Goal: Task Accomplishment & Management: Manage account settings

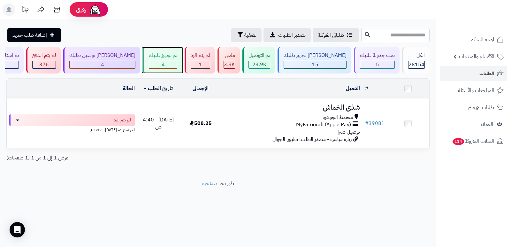
click at [160, 66] on div "4" at bounding box center [163, 64] width 28 height 7
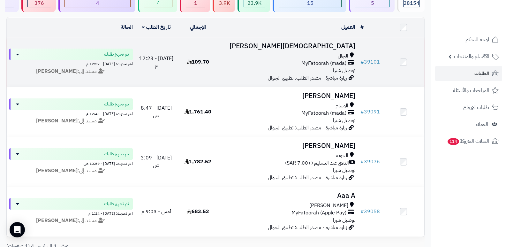
scroll to position [118, 0]
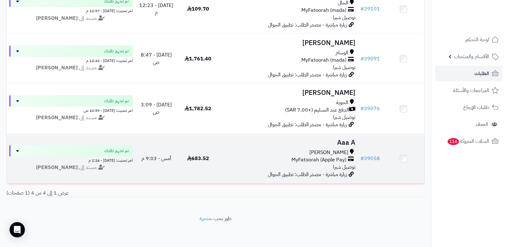
click at [349, 141] on h3 "Aaa A" at bounding box center [289, 142] width 134 height 7
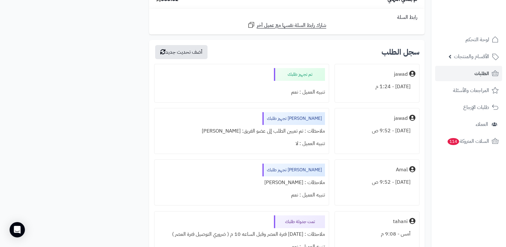
scroll to position [926, 0]
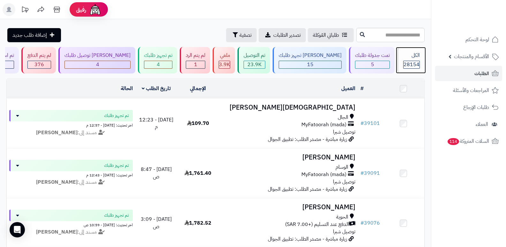
click at [413, 59] on div "الكل" at bounding box center [411, 55] width 17 height 7
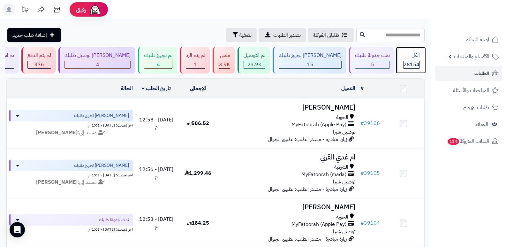
click at [411, 58] on div "الكل" at bounding box center [411, 55] width 17 height 7
click at [408, 60] on div "الكل 28154" at bounding box center [410, 60] width 27 height 27
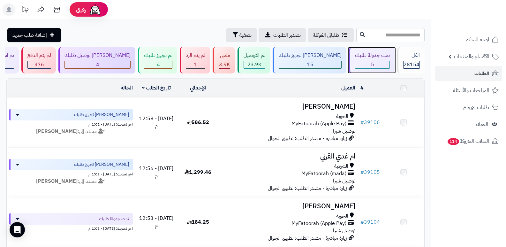
click at [373, 63] on div "5" at bounding box center [373, 64] width 34 height 7
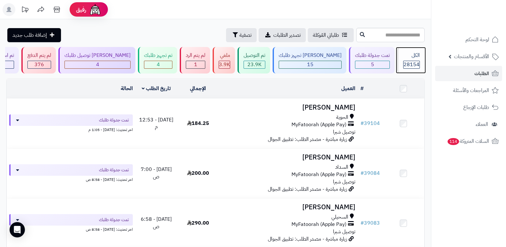
click at [414, 61] on span "28154" at bounding box center [412, 65] width 16 height 8
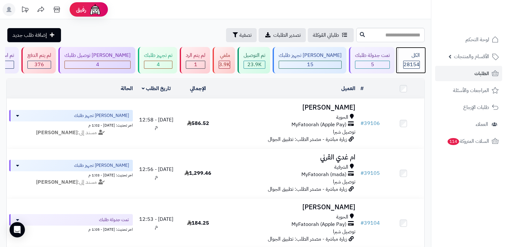
click at [412, 67] on span "28154" at bounding box center [412, 65] width 16 height 8
click at [404, 62] on div "28154" at bounding box center [412, 64] width 16 height 7
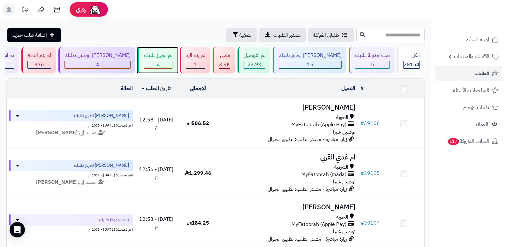
click at [172, 62] on div "4" at bounding box center [158, 64] width 28 height 7
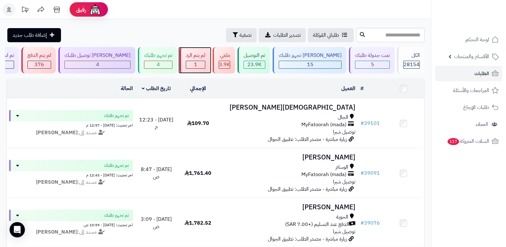
click at [210, 60] on div "لم يتم الرد 1" at bounding box center [195, 60] width 30 height 27
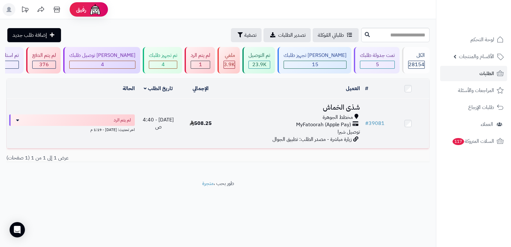
click at [353, 107] on h3 "شذى الخماش" at bounding box center [292, 107] width 136 height 7
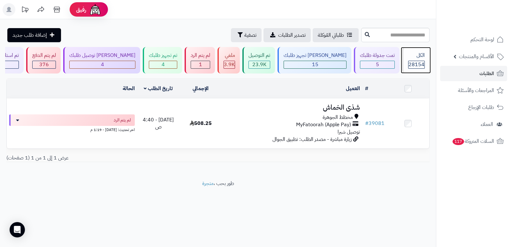
click at [412, 64] on span "28154" at bounding box center [417, 65] width 16 height 8
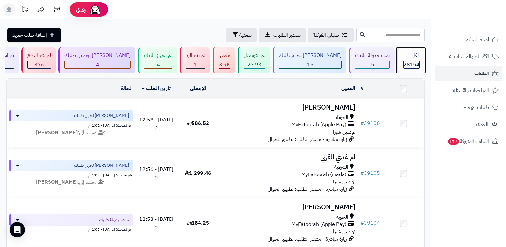
click at [412, 60] on div "الكل 28154" at bounding box center [410, 60] width 27 height 27
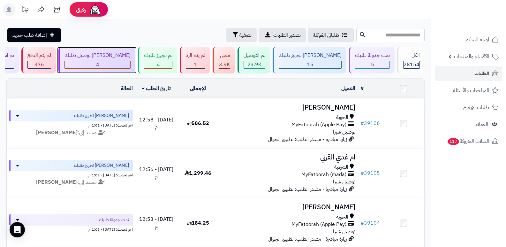
click at [129, 61] on div "4" at bounding box center [97, 64] width 65 height 7
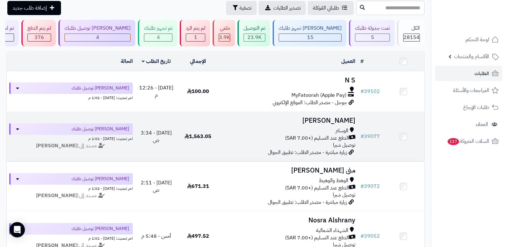
scroll to position [64, 0]
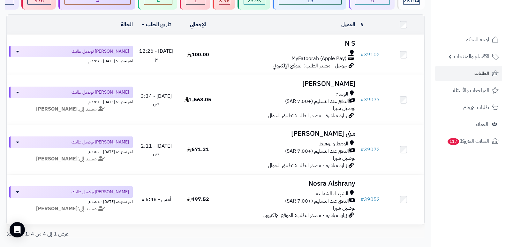
click at [460, 180] on nav "لوحة التحكم الأقسام والمنتجات المنتجات الأقسام الماركات مواصفات المنتجات مواصفا…" at bounding box center [468, 131] width 75 height 247
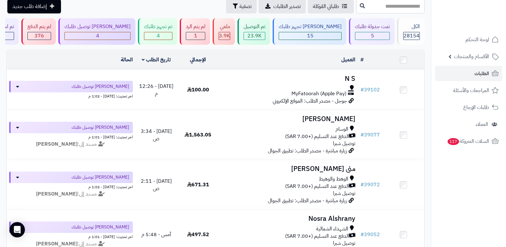
scroll to position [0, 0]
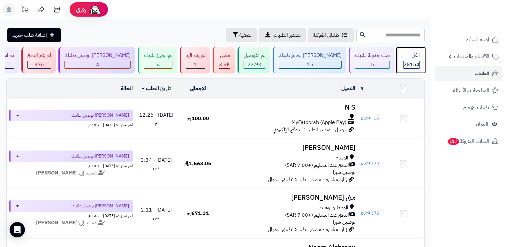
click at [404, 55] on div "الكل" at bounding box center [411, 55] width 17 height 7
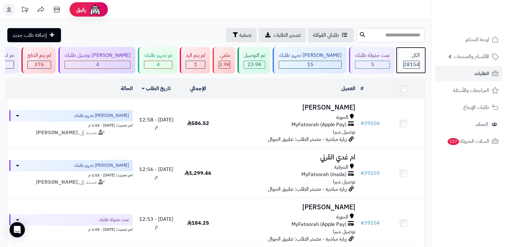
click at [406, 57] on div "الكل" at bounding box center [411, 55] width 17 height 7
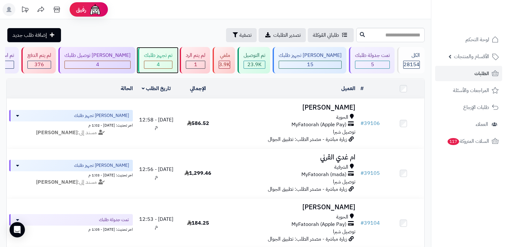
click at [163, 67] on div "4" at bounding box center [158, 64] width 28 height 7
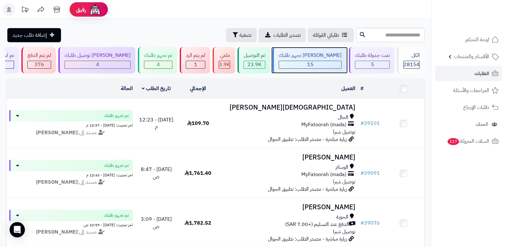
click at [311, 72] on div "جاري تجهيز طلبك 15" at bounding box center [310, 60] width 74 height 27
click at [307, 62] on div "15" at bounding box center [310, 64] width 62 height 7
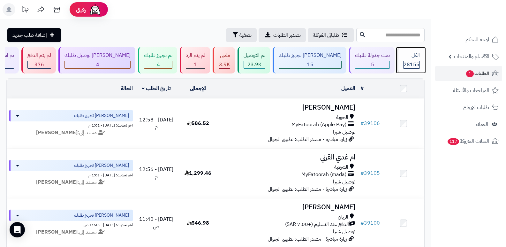
click at [416, 60] on div "الكل 28155" at bounding box center [410, 60] width 27 height 27
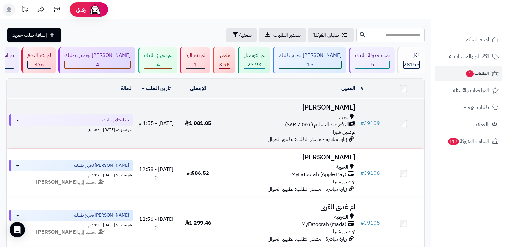
click at [345, 104] on h3 "[PERSON_NAME]" at bounding box center [289, 107] width 134 height 7
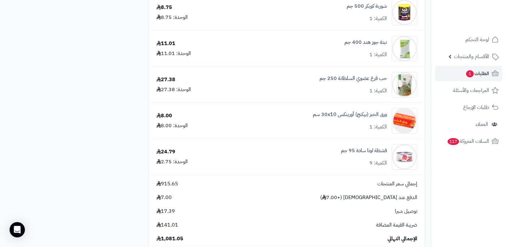
scroll to position [1565, 0]
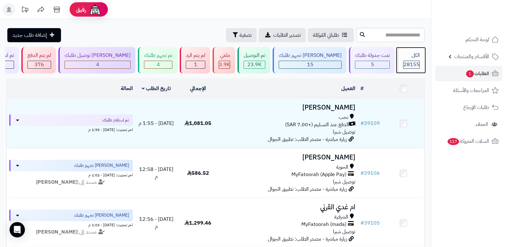
click at [419, 61] on div "28155" at bounding box center [412, 64] width 16 height 7
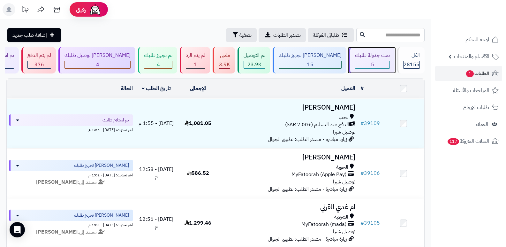
click at [382, 58] on div "تمت جدولة طلبك" at bounding box center [372, 55] width 35 height 7
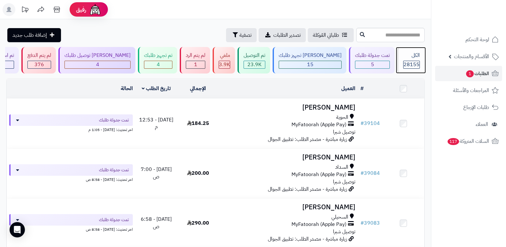
click at [411, 57] on div "الكل" at bounding box center [411, 55] width 17 height 7
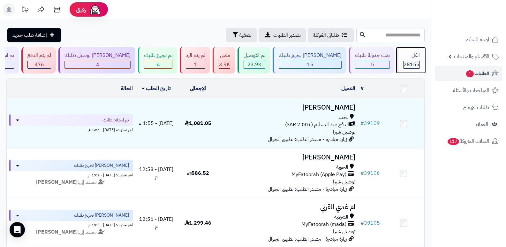
click at [410, 59] on div "الكل 28155" at bounding box center [410, 60] width 27 height 27
click at [406, 63] on span "28155" at bounding box center [412, 65] width 16 height 8
click at [418, 61] on span "28155" at bounding box center [412, 65] width 16 height 8
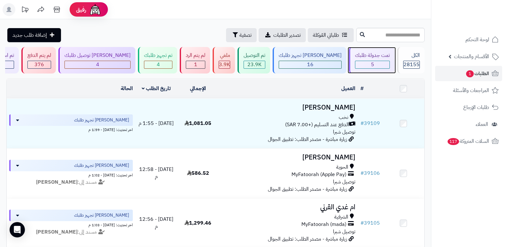
click at [374, 55] on div "تمت جدولة طلبك" at bounding box center [372, 55] width 35 height 7
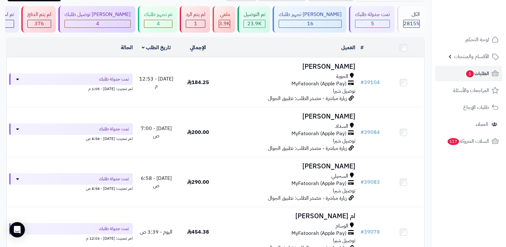
scroll to position [35, 0]
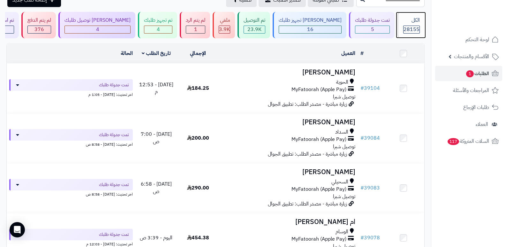
click at [407, 23] on div "الكل" at bounding box center [411, 20] width 17 height 7
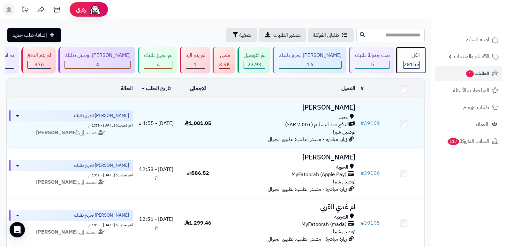
click at [408, 67] on span "28155" at bounding box center [412, 65] width 16 height 8
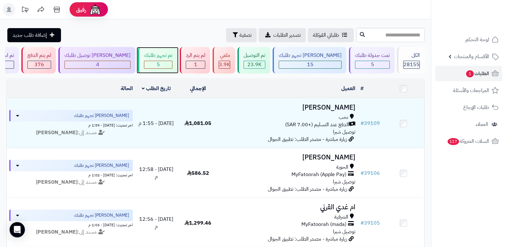
click at [167, 71] on div "تم تجهيز طلبك 5" at bounding box center [157, 60] width 39 height 27
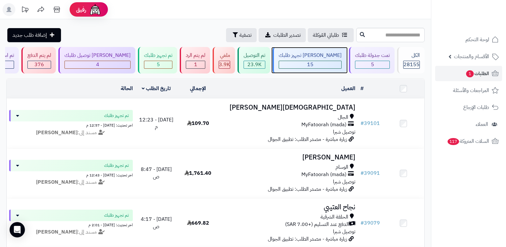
click at [326, 60] on div "جاري تجهيز طلبك 15" at bounding box center [310, 60] width 74 height 27
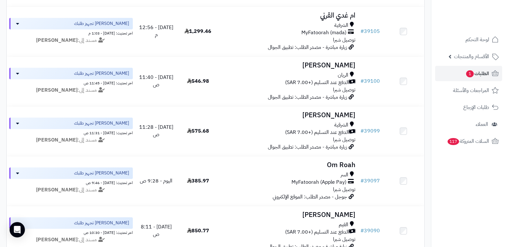
scroll to position [256, 0]
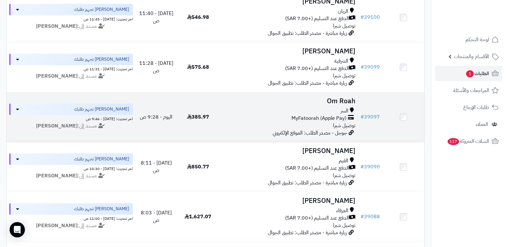
click at [343, 101] on h3 "Om Roah" at bounding box center [289, 100] width 134 height 7
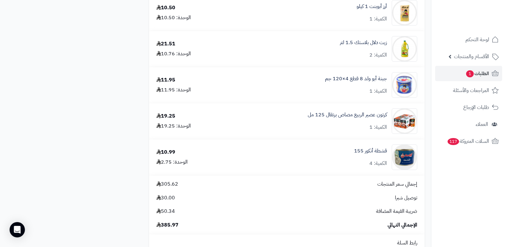
scroll to position [575, 0]
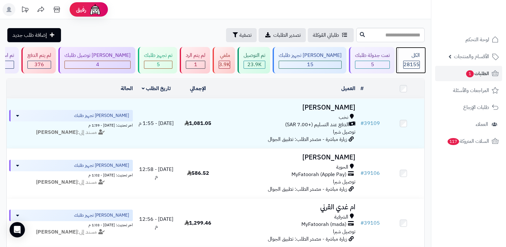
click at [410, 63] on span "28155" at bounding box center [412, 65] width 16 height 8
click at [404, 62] on span "28155" at bounding box center [412, 65] width 16 height 8
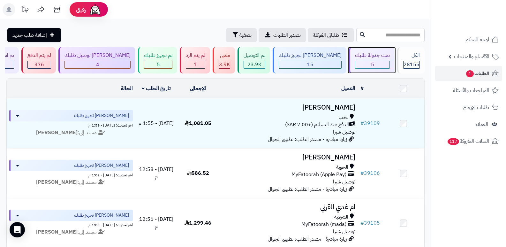
click at [360, 60] on div "تمت جدولة طلبك 5" at bounding box center [372, 60] width 46 height 27
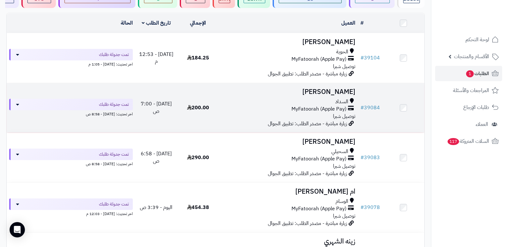
scroll to position [160, 0]
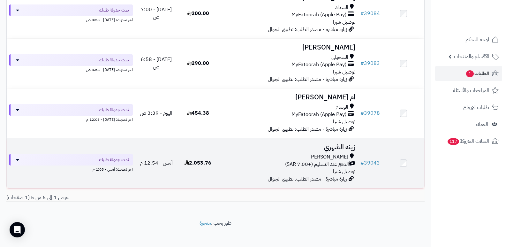
click at [342, 143] on h3 "زينه الشهري" at bounding box center [289, 146] width 134 height 7
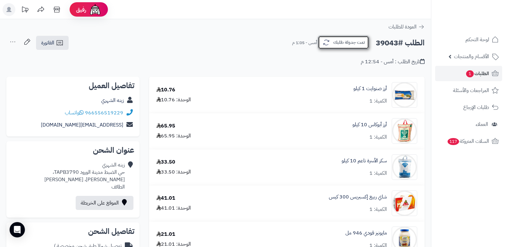
click at [352, 40] on button "تمت جدولة طلبك" at bounding box center [343, 42] width 51 height 13
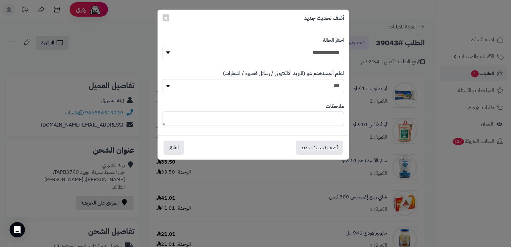
click at [316, 54] on select "**********" at bounding box center [253, 53] width 181 height 14
select select "*"
click at [163, 46] on select "**********" at bounding box center [253, 53] width 181 height 14
click at [319, 121] on textarea at bounding box center [253, 118] width 181 height 14
type textarea "****"
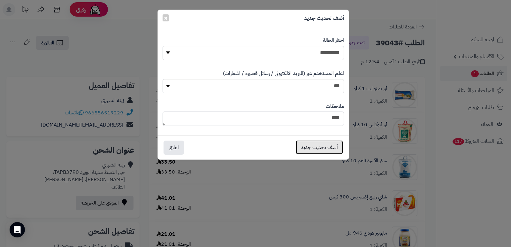
click at [318, 144] on button "أضف تحديث جديد" at bounding box center [319, 147] width 47 height 14
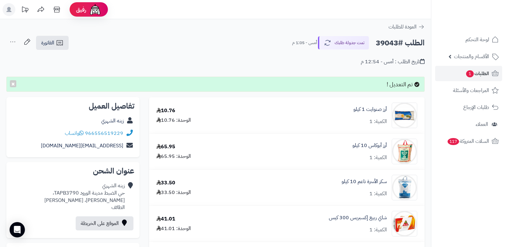
click at [13, 42] on icon at bounding box center [12, 41] width 13 height 13
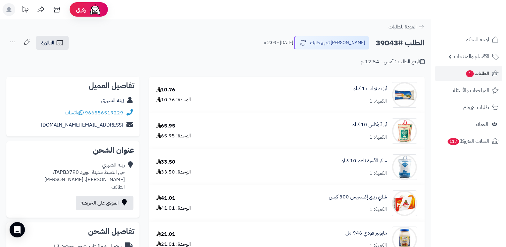
click at [12, 40] on icon at bounding box center [12, 41] width 13 height 13
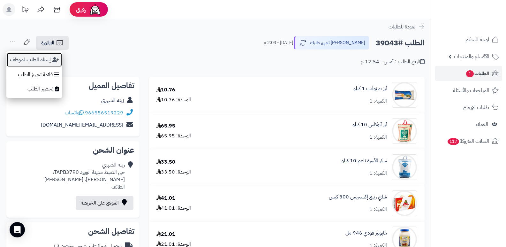
click at [20, 62] on button "إسناد الطلب لموظف" at bounding box center [34, 59] width 56 height 15
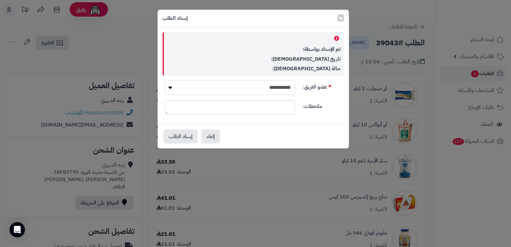
drag, startPoint x: 240, startPoint y: 85, endPoint x: 240, endPoint y: 90, distance: 4.8
click at [240, 85] on select "**********" at bounding box center [230, 87] width 130 height 14
select select "**"
click at [165, 80] on select "**********" at bounding box center [230, 87] width 130 height 14
click at [179, 134] on button "إسناد الطلب" at bounding box center [181, 136] width 34 height 14
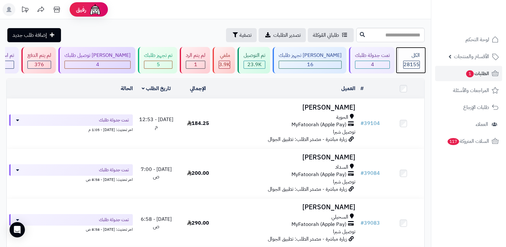
click at [412, 60] on div "الكل 28155" at bounding box center [410, 60] width 27 height 27
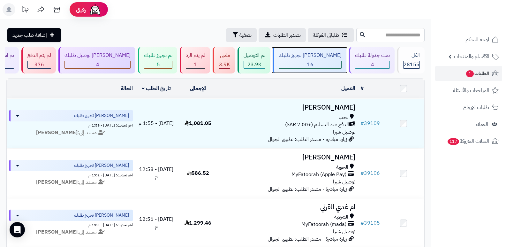
click at [323, 62] on div "16" at bounding box center [310, 64] width 62 height 7
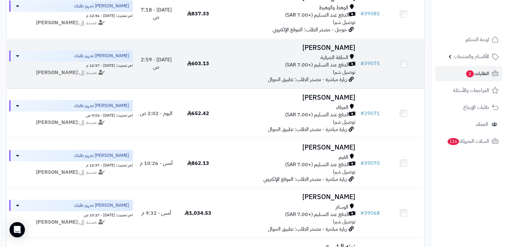
scroll to position [639, 0]
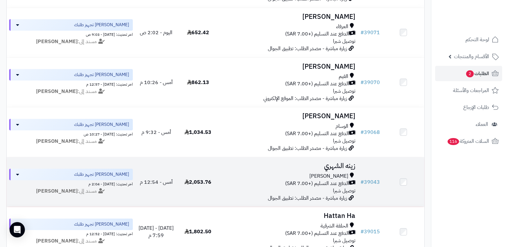
click at [332, 163] on h3 "زينه الشهري" at bounding box center [289, 165] width 134 height 7
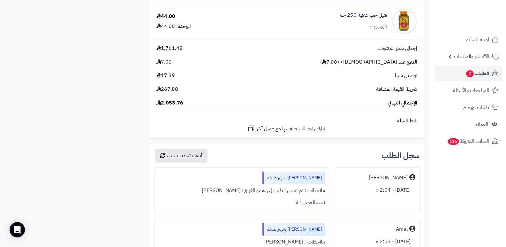
scroll to position [3705, 0]
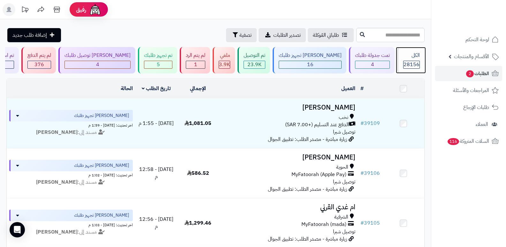
click at [405, 65] on span "28156" at bounding box center [412, 65] width 16 height 8
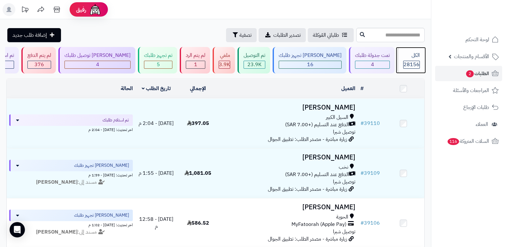
click at [415, 58] on div "الكل" at bounding box center [411, 55] width 17 height 7
click at [413, 65] on span "28156" at bounding box center [412, 65] width 16 height 8
click at [411, 57] on div "الكل" at bounding box center [411, 55] width 17 height 7
click at [415, 57] on div "الكل" at bounding box center [411, 55] width 17 height 7
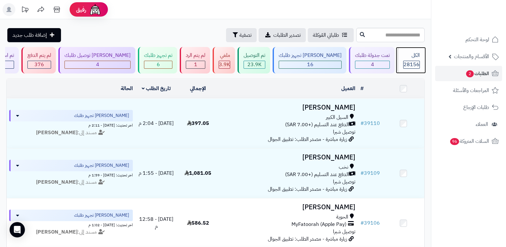
click at [415, 57] on div "الكل" at bounding box center [411, 55] width 17 height 7
click at [471, 179] on nav "لوحة التحكم الأقسام والمنتجات المنتجات الأقسام الماركات مواصفات المنتجات مواصفا…" at bounding box center [468, 131] width 75 height 247
click at [464, 194] on nav "لوحة التحكم الأقسام والمنتجات المنتجات الأقسام الماركات مواصفات المنتجات مواصفا…" at bounding box center [468, 131] width 75 height 247
click at [413, 61] on span "28156" at bounding box center [412, 65] width 16 height 8
click at [410, 54] on div "الكل" at bounding box center [411, 55] width 17 height 7
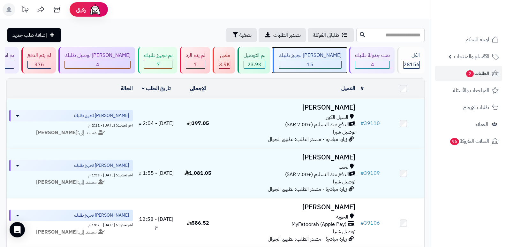
click at [322, 61] on div "15" at bounding box center [310, 64] width 62 height 7
click at [311, 57] on div "[PERSON_NAME] تجهيز طلبك" at bounding box center [310, 55] width 63 height 7
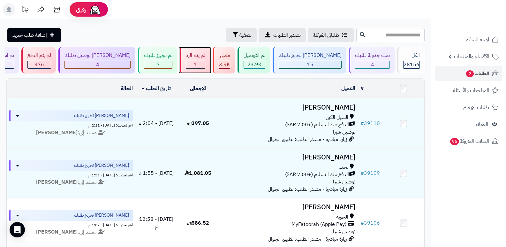
click at [197, 62] on span "1" at bounding box center [195, 65] width 3 height 8
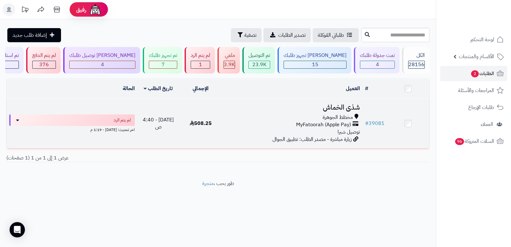
click at [342, 104] on h3 "شذى الخماش" at bounding box center [292, 107] width 136 height 7
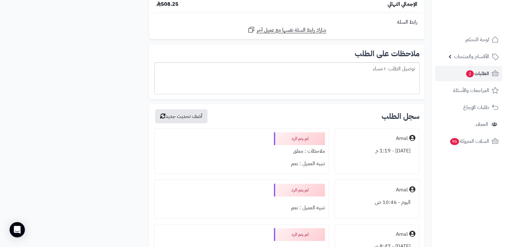
scroll to position [1597, 0]
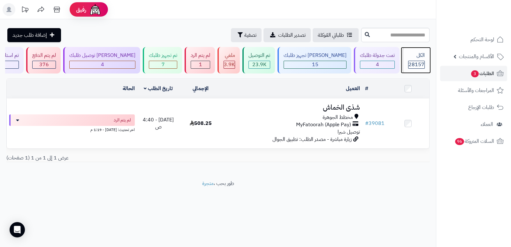
click at [407, 60] on div "الكل 28157" at bounding box center [415, 60] width 27 height 27
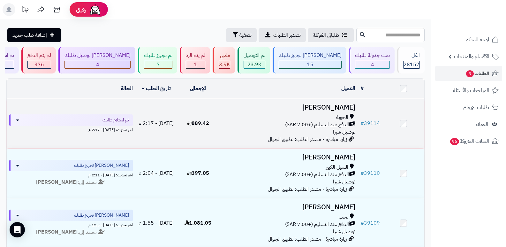
click at [338, 106] on h3 "[PERSON_NAME]" at bounding box center [289, 107] width 134 height 7
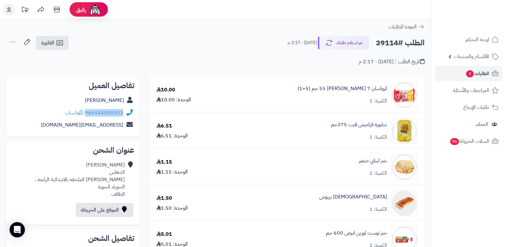
drag, startPoint x: 86, startPoint y: 112, endPoint x: 130, endPoint y: 111, distance: 44.1
click at [130, 111] on div "966545500303 واتساب" at bounding box center [72, 113] width 123 height 12
copy div "966545500303"
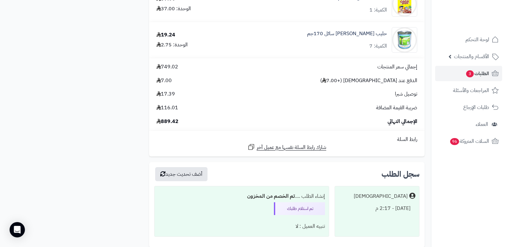
scroll to position [1953, 0]
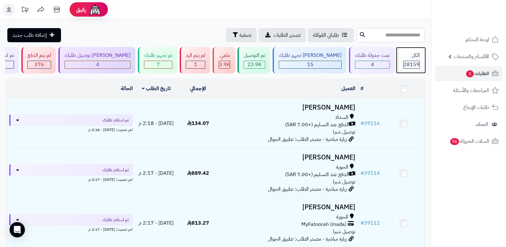
click at [409, 52] on div "الكل" at bounding box center [411, 55] width 17 height 7
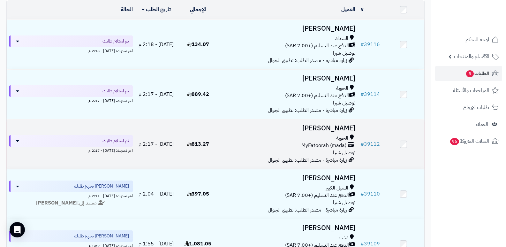
scroll to position [64, 0]
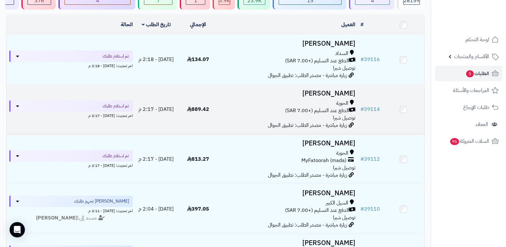
click at [343, 90] on h3 "[PERSON_NAME]" at bounding box center [289, 93] width 134 height 7
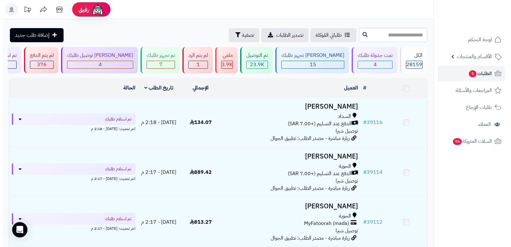
scroll to position [64, 0]
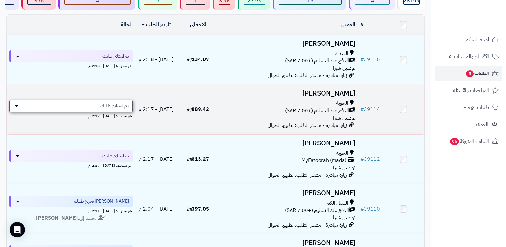
click at [106, 105] on span "تم استلام طلبك" at bounding box center [114, 106] width 28 height 6
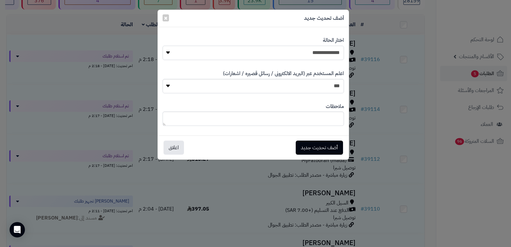
click at [284, 49] on select "**********" at bounding box center [253, 53] width 181 height 14
select select "*"
click at [163, 46] on select "**********" at bounding box center [253, 53] width 181 height 14
click at [318, 144] on button "أضف تحديث جديد" at bounding box center [319, 147] width 47 height 14
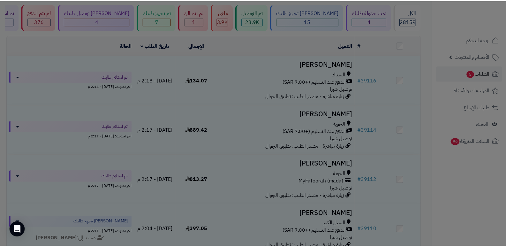
scroll to position [85, 0]
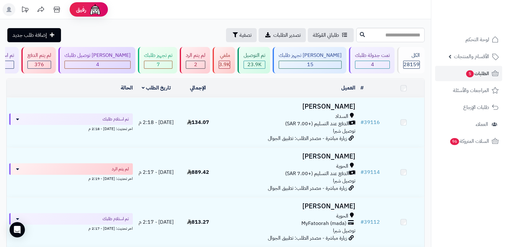
scroll to position [64, 0]
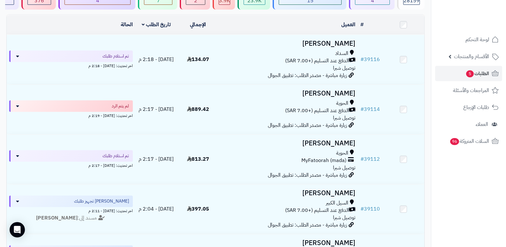
click at [454, 184] on nav "لوحة التحكم الأقسام والمنتجات المنتجات الأقسام الماركات مواصفات المنتجات مواصفا…" at bounding box center [468, 131] width 75 height 247
click at [413, 4] on span "28159" at bounding box center [412, 1] width 16 height 8
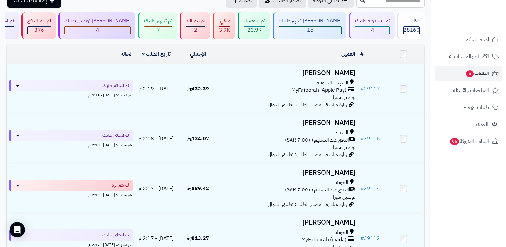
scroll to position [32, 0]
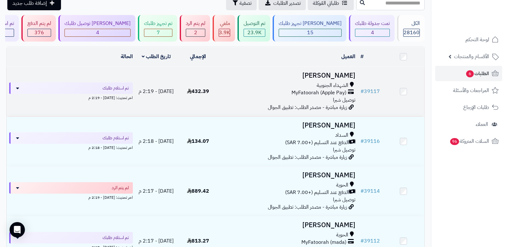
click at [335, 68] on td "[PERSON_NAME] الشهداء الجنوبية MyFatoorah (Apple Pay) توصيل شبرا زيارة مباشرة -…" at bounding box center [288, 92] width 139 height 50
click at [346, 74] on h3 "[PERSON_NAME]" at bounding box center [289, 75] width 134 height 7
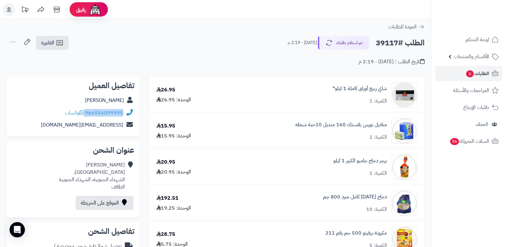
drag, startPoint x: 86, startPoint y: 112, endPoint x: 126, endPoint y: 115, distance: 40.6
click at [126, 115] on div "966556099995 واتساب" at bounding box center [72, 113] width 123 height 12
copy div "966556099995"
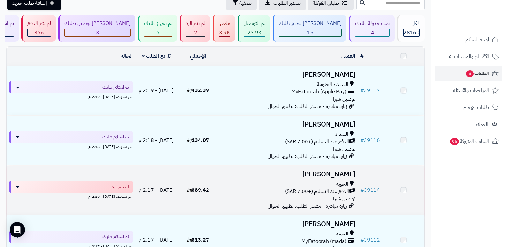
scroll to position [32, 0]
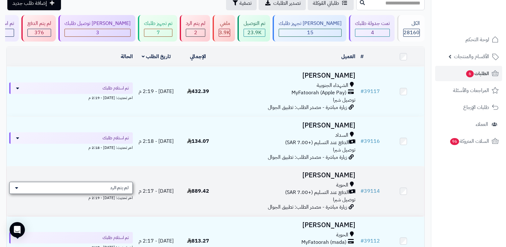
click at [108, 187] on div "لم يتم الرد" at bounding box center [71, 188] width 124 height 12
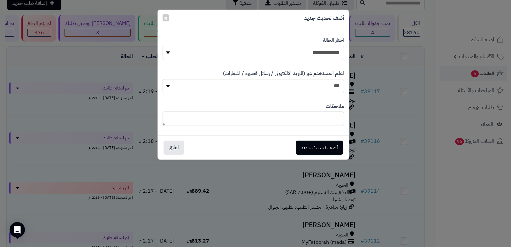
click at [322, 46] on select "**********" at bounding box center [253, 53] width 181 height 14
select select "*"
click at [163, 46] on select "**********" at bounding box center [253, 53] width 181 height 14
click at [324, 118] on textarea at bounding box center [253, 118] width 181 height 14
type textarea "****"
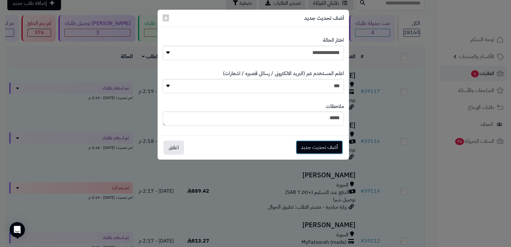
click at [315, 148] on button "أضف تحديث جديد" at bounding box center [319, 147] width 47 height 14
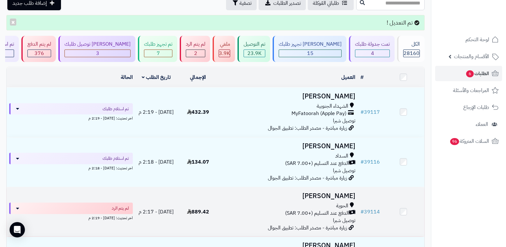
click at [338, 197] on h3 "Ali Alshehri" at bounding box center [289, 195] width 134 height 7
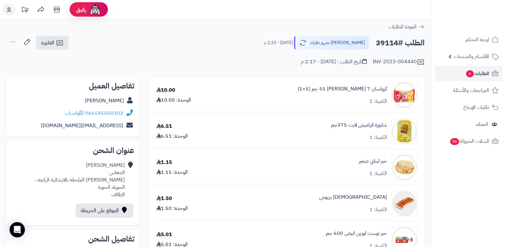
click at [15, 42] on icon at bounding box center [12, 41] width 13 height 13
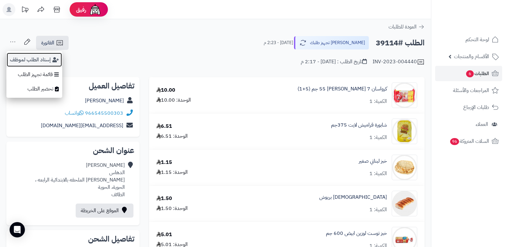
click at [25, 56] on button "إسناد الطلب لموظف" at bounding box center [34, 59] width 56 height 15
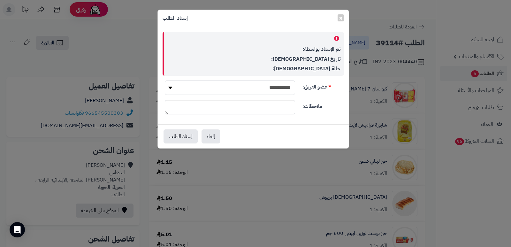
click at [226, 86] on select "**********" at bounding box center [230, 87] width 130 height 14
select select "**"
click at [165, 80] on select "**********" at bounding box center [230, 87] width 130 height 14
click at [176, 137] on button "إسناد الطلب" at bounding box center [181, 136] width 34 height 14
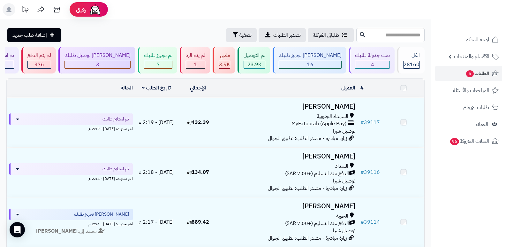
scroll to position [32, 0]
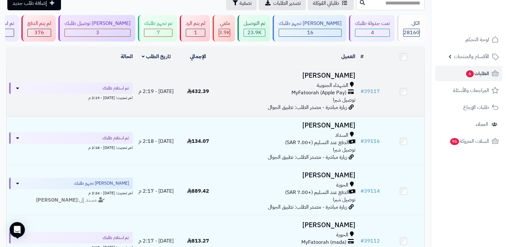
click at [325, 75] on h3 "[PERSON_NAME]" at bounding box center [289, 75] width 134 height 7
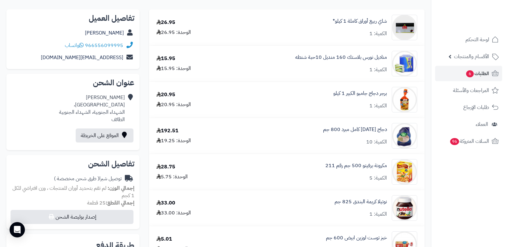
scroll to position [64, 0]
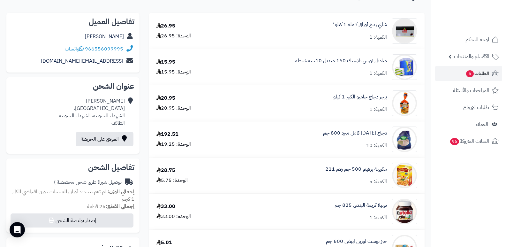
click at [455, 189] on nav "لوحة التحكم الأقسام والمنتجات المنتجات الأقسام الماركات مواصفات المنتجات مواصفا…" at bounding box center [468, 131] width 75 height 247
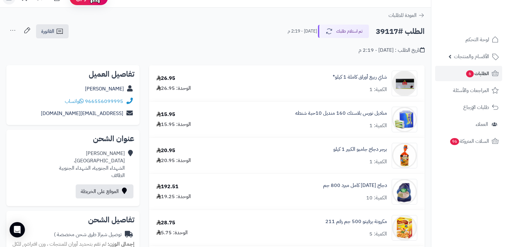
scroll to position [0, 0]
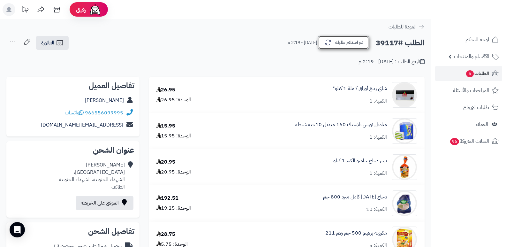
click at [351, 38] on button "تم استلام طلبك" at bounding box center [343, 42] width 51 height 13
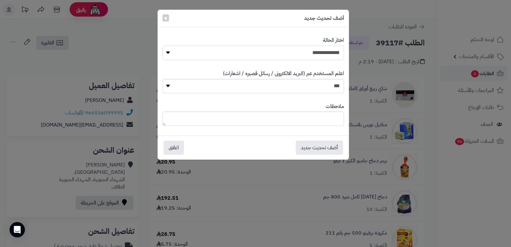
click at [303, 54] on select "**********" at bounding box center [253, 53] width 181 height 14
select select "*"
click at [163, 46] on select "**********" at bounding box center [253, 53] width 181 height 14
click at [316, 120] on textarea at bounding box center [253, 118] width 181 height 14
type textarea "****"
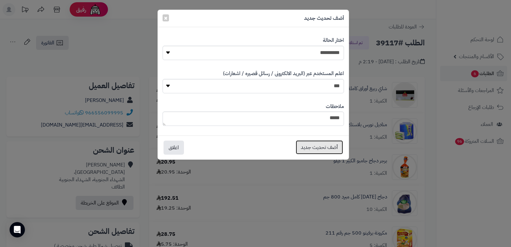
click at [324, 146] on button "أضف تحديث جديد" at bounding box center [319, 147] width 47 height 14
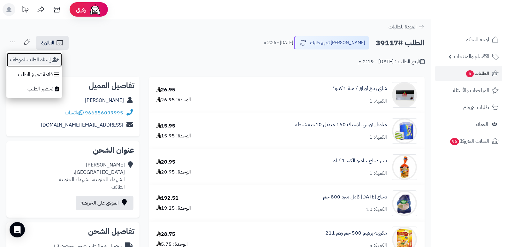
click at [19, 54] on button "إسناد الطلب لموظف" at bounding box center [34, 59] width 56 height 15
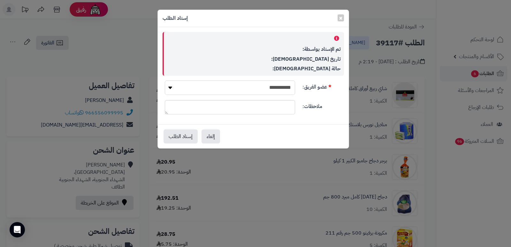
click at [252, 91] on select "**********" at bounding box center [230, 87] width 130 height 14
select select "**"
click at [165, 80] on select "**********" at bounding box center [230, 87] width 130 height 14
click at [190, 137] on button "إسناد الطلب" at bounding box center [181, 136] width 34 height 14
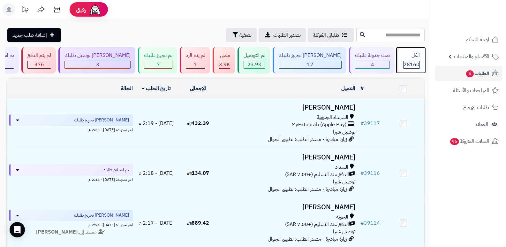
click at [408, 61] on span "28160" at bounding box center [412, 65] width 16 height 8
click at [56, 11] on icon at bounding box center [56, 9] width 13 height 13
click at [418, 56] on div "الكل" at bounding box center [411, 55] width 17 height 7
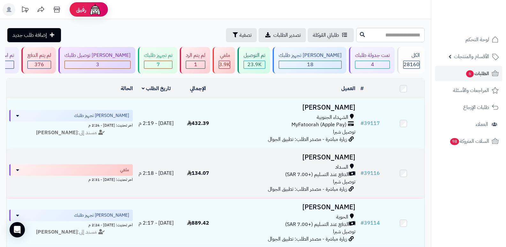
click at [336, 160] on h3 "[PERSON_NAME]" at bounding box center [289, 157] width 134 height 7
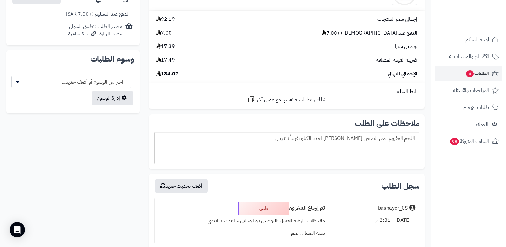
scroll to position [319, 0]
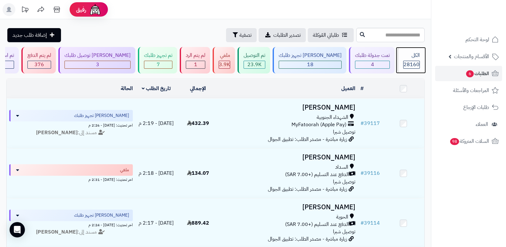
click at [410, 58] on div "الكل" at bounding box center [411, 55] width 17 height 7
click at [411, 59] on div "الكل" at bounding box center [411, 55] width 17 height 7
click at [57, 8] on icon at bounding box center [56, 9] width 13 height 13
click at [479, 56] on span "الأقسام والمنتجات" at bounding box center [471, 56] width 35 height 9
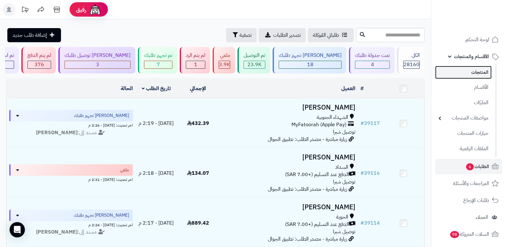
click at [486, 74] on link "المنتجات" at bounding box center [463, 72] width 57 height 13
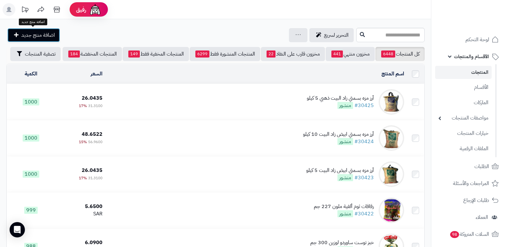
click at [49, 34] on span "اضافة منتج جديد" at bounding box center [38, 35] width 34 height 8
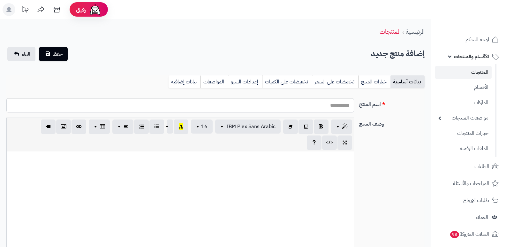
select select
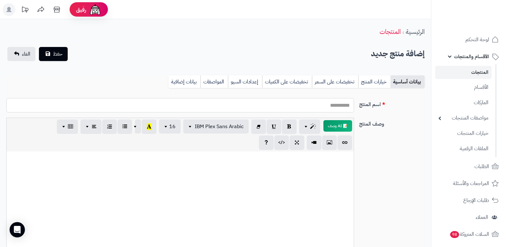
click at [329, 105] on input "اسم المنتج" at bounding box center [180, 105] width 348 height 14
click at [335, 107] on input "**********" at bounding box center [180, 105] width 348 height 14
click at [302, 107] on input "**********" at bounding box center [180, 105] width 348 height 14
type input "**********"
click at [340, 174] on div at bounding box center [180, 199] width 347 height 96
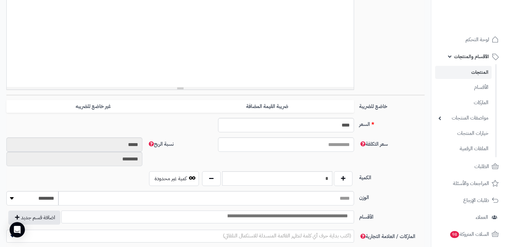
scroll to position [160, 0]
click at [325, 124] on input "****" at bounding box center [286, 126] width 136 height 14
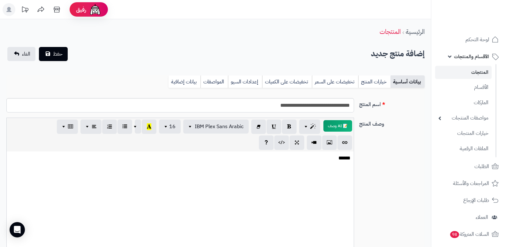
type input "*****"
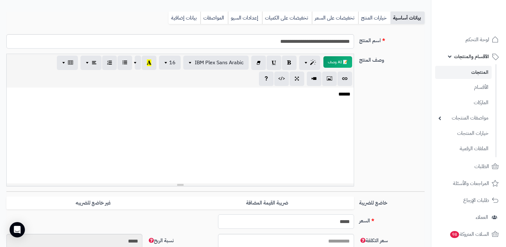
scroll to position [224, 0]
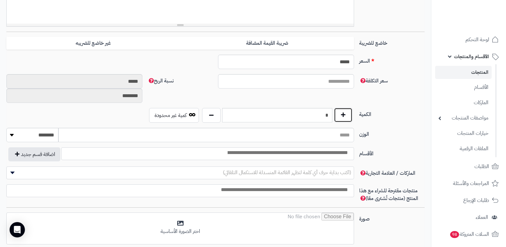
click at [346, 118] on button "button" at bounding box center [343, 115] width 19 height 15
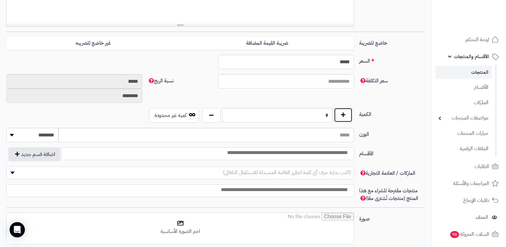
click at [346, 118] on button "button" at bounding box center [343, 115] width 19 height 15
click at [313, 118] on input "*" at bounding box center [277, 115] width 110 height 14
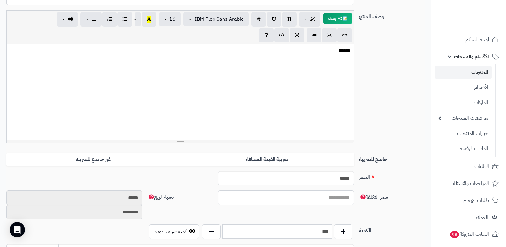
scroll to position [11, 0]
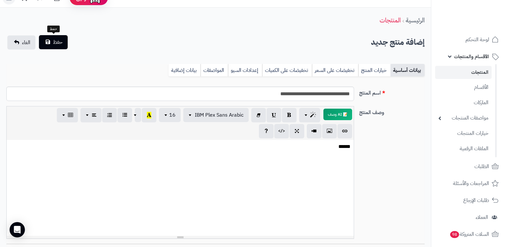
type input "***"
click at [59, 38] on span "حفظ" at bounding box center [58, 42] width 10 height 8
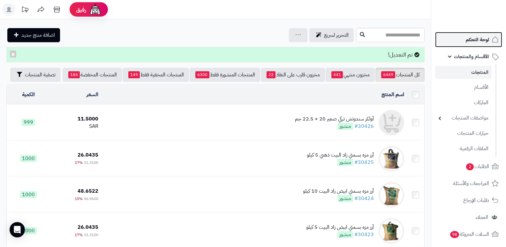
click at [467, 43] on span "لوحة التحكم" at bounding box center [477, 39] width 23 height 9
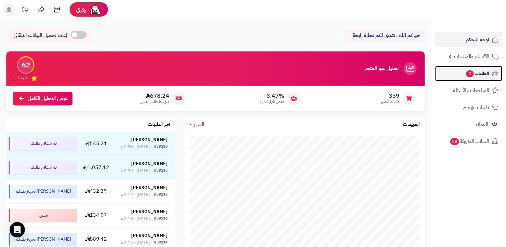
click at [469, 74] on span "2" at bounding box center [470, 73] width 8 height 7
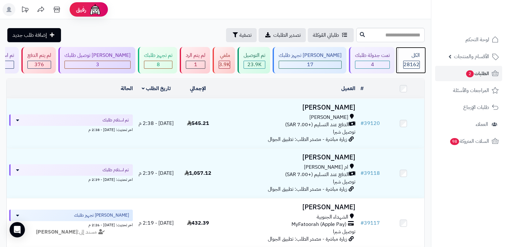
click at [404, 57] on div "الكل" at bounding box center [411, 55] width 17 height 7
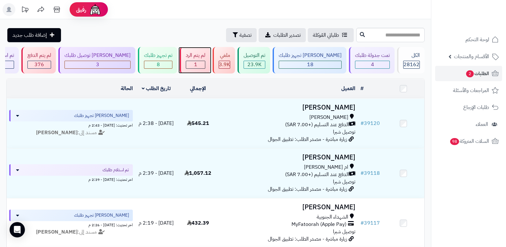
click at [201, 60] on div "لم يتم الرد 1" at bounding box center [195, 60] width 30 height 27
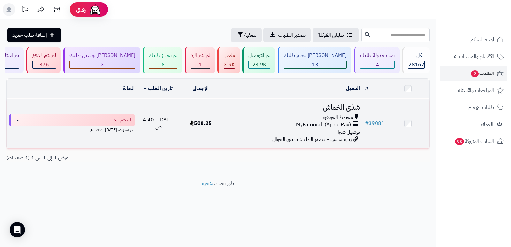
click at [347, 101] on td "شذى الخماش مخطط الجوهرة MyFatoorah (Apple Pay) توصيل شبرا زيارة مباشرة - مصدر ا…" at bounding box center [292, 124] width 141 height 50
click at [333, 105] on h3 "شذى الخماش" at bounding box center [292, 107] width 136 height 7
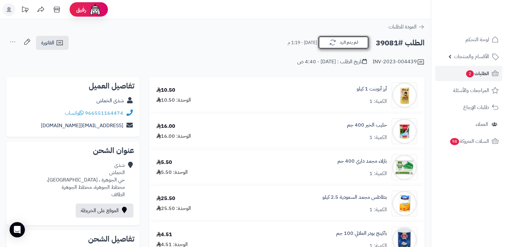
click at [356, 46] on button "لم يتم الرد" at bounding box center [343, 42] width 51 height 13
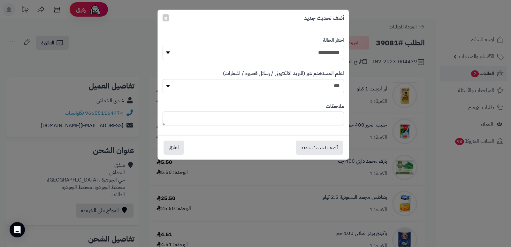
click at [330, 52] on select "**********" at bounding box center [253, 53] width 181 height 14
click at [163, 46] on select "**********" at bounding box center [253, 53] width 181 height 14
click at [323, 148] on button "أضف تحديث جديد" at bounding box center [319, 147] width 47 height 14
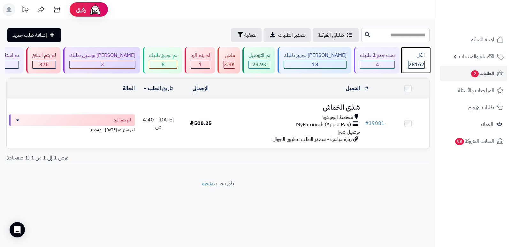
click at [409, 61] on div "28162" at bounding box center [417, 64] width 16 height 7
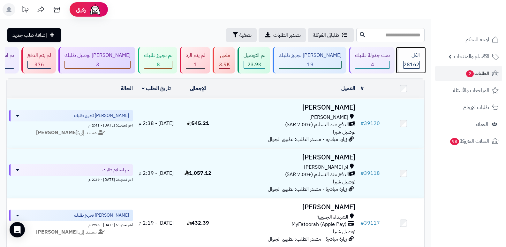
click at [410, 61] on span "28162" at bounding box center [412, 65] width 16 height 8
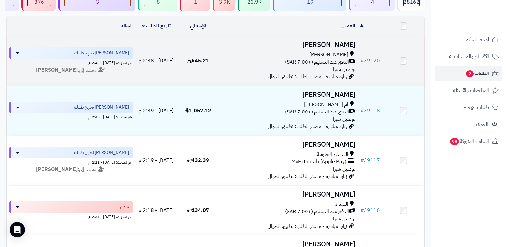
scroll to position [128, 0]
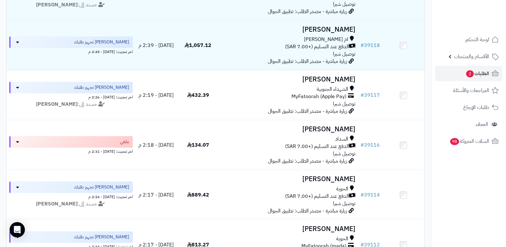
click at [503, 199] on nav "لوحة التحكم الأقسام والمنتجات المنتجات الأقسام الماركات مواصفات المنتجات مواصفا…" at bounding box center [468, 131] width 75 height 247
click at [483, 212] on nav "لوحة التحكم الأقسام والمنتجات المنتجات الأقسام الماركات مواصفات المنتجات مواصفا…" at bounding box center [468, 131] width 75 height 247
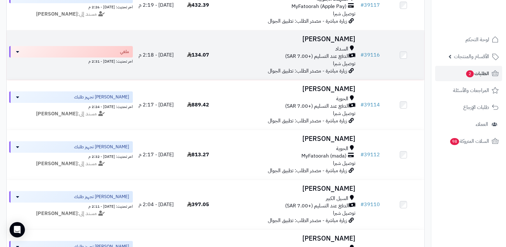
scroll to position [224, 0]
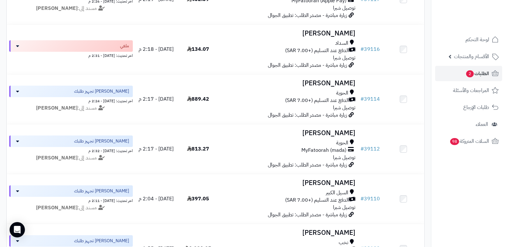
click at [463, 212] on nav "لوحة التحكم الأقسام والمنتجات المنتجات الأقسام الماركات مواصفات المنتجات مواصفا…" at bounding box center [468, 131] width 75 height 247
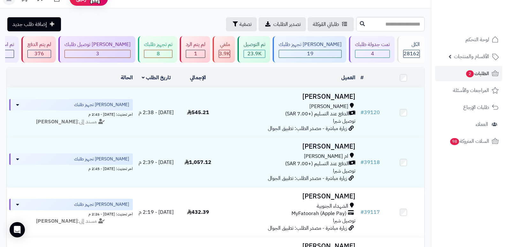
scroll to position [0, 0]
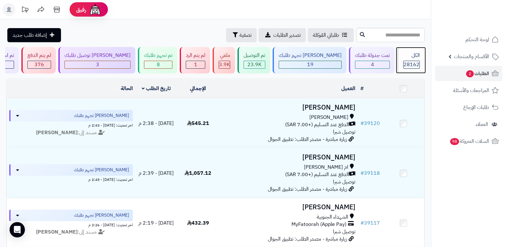
click at [413, 58] on div "الكل" at bounding box center [411, 55] width 17 height 7
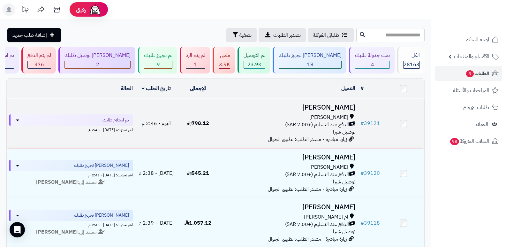
click at [345, 106] on h3 "محمد العتيبي" at bounding box center [289, 107] width 134 height 7
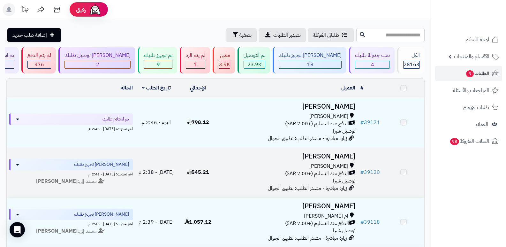
click at [333, 156] on h3 "محمد العتيبي" at bounding box center [289, 156] width 134 height 7
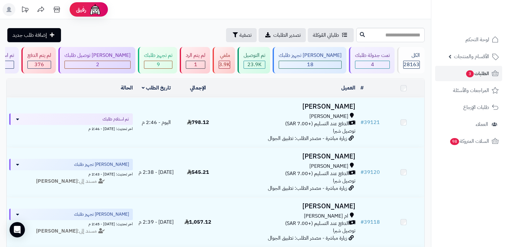
click at [349, 110] on h3 "[PERSON_NAME]" at bounding box center [289, 106] width 134 height 7
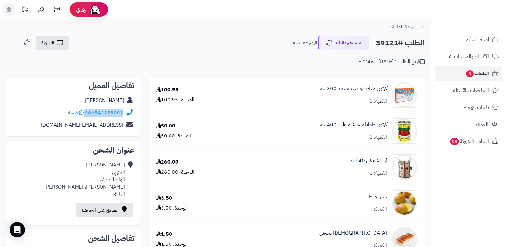
drag, startPoint x: 86, startPoint y: 111, endPoint x: 123, endPoint y: 113, distance: 37.1
click at [123, 113] on div "966542223092 واتساب" at bounding box center [94, 112] width 58 height 7
copy div "966542223092"
drag, startPoint x: 497, startPoint y: 196, endPoint x: 471, endPoint y: 185, distance: 27.8
click at [497, 196] on nav "لوحة التحكم الأقسام والمنتجات المنتجات الأقسام الماركات مواصفات المنتجات مواصفا…" at bounding box center [468, 131] width 75 height 247
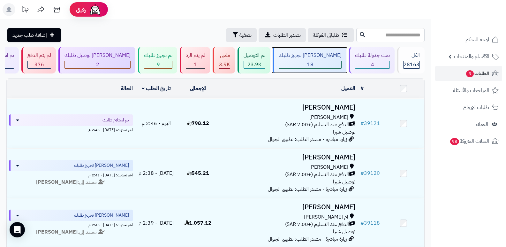
click at [314, 61] on span "18" at bounding box center [310, 65] width 6 height 8
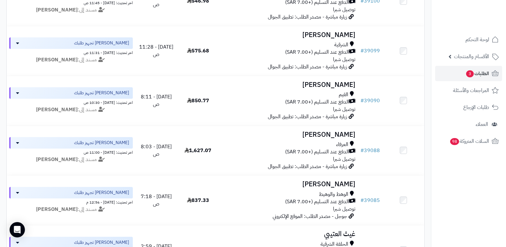
scroll to position [575, 0]
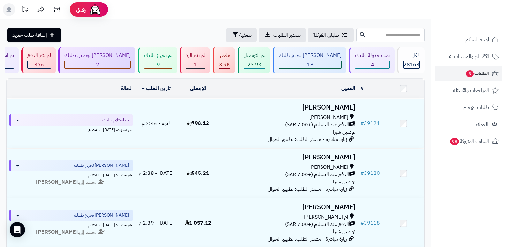
click at [441, 197] on nav "لوحة التحكم الأقسام والمنتجات المنتجات الأقسام الماركات مواصفات المنتجات مواصفا…" at bounding box center [468, 131] width 75 height 247
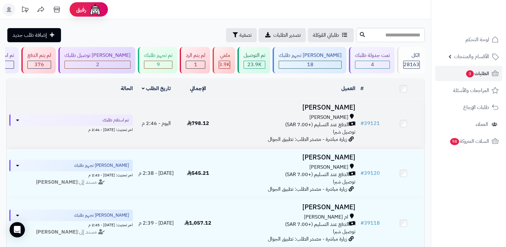
click at [327, 105] on h3 "محمد العتيبي" at bounding box center [289, 107] width 134 height 7
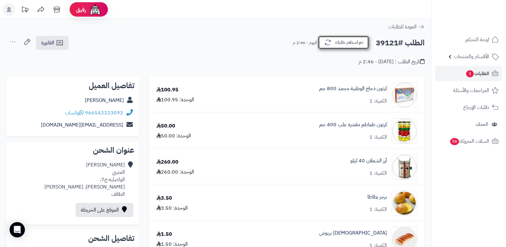
click at [359, 46] on button "تم استلام طلبك" at bounding box center [343, 42] width 51 height 13
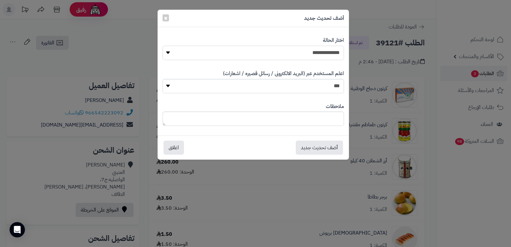
click at [326, 50] on select "**********" at bounding box center [253, 53] width 181 height 14
select select "*"
click at [163, 46] on select "**********" at bounding box center [253, 53] width 181 height 14
click at [326, 122] on textarea at bounding box center [253, 118] width 181 height 14
type textarea "***"
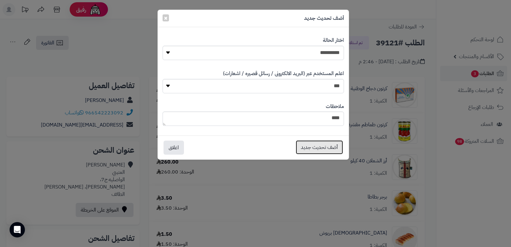
click at [333, 146] on button "أضف تحديث جديد" at bounding box center [319, 147] width 47 height 14
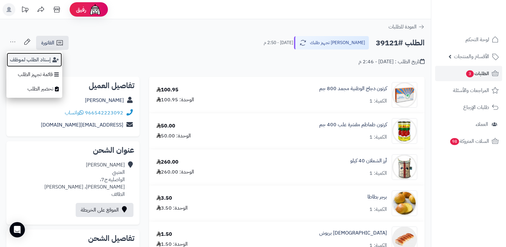
click at [24, 59] on button "إسناد الطلب لموظف" at bounding box center [34, 59] width 56 height 15
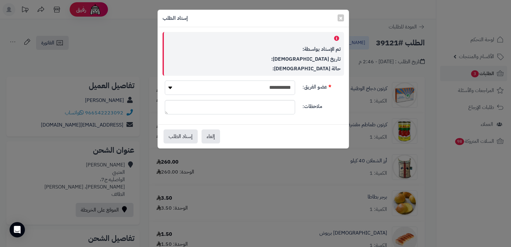
click at [283, 91] on select "**********" at bounding box center [230, 87] width 130 height 14
select select "**"
click at [165, 80] on select "**********" at bounding box center [230, 87] width 130 height 14
click at [180, 134] on button "إسناد الطلب" at bounding box center [181, 136] width 34 height 14
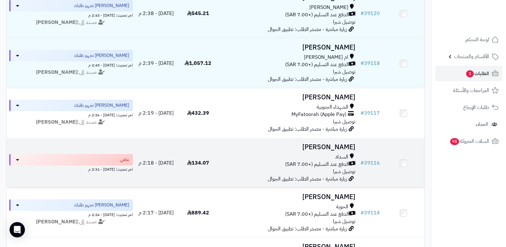
scroll to position [64, 0]
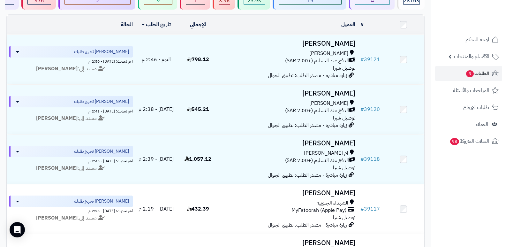
click at [453, 173] on nav "لوحة التحكم الأقسام والمنتجات المنتجات الأقسام الماركات مواصفات المنتجات مواصفا…" at bounding box center [468, 131] width 75 height 247
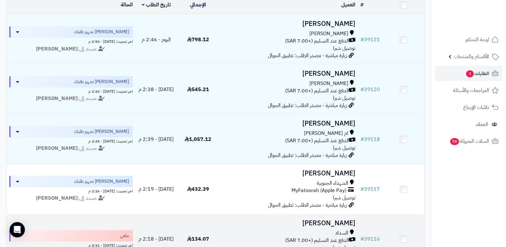
scroll to position [0, 0]
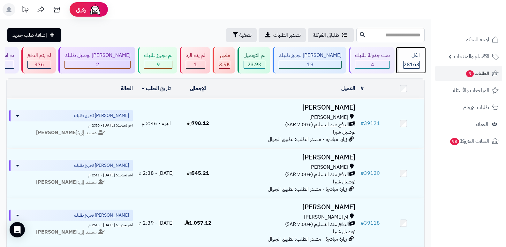
click at [403, 58] on div "الكل" at bounding box center [411, 55] width 17 height 7
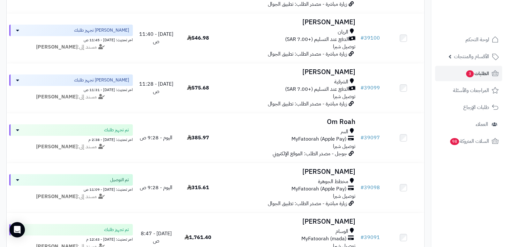
scroll to position [767, 0]
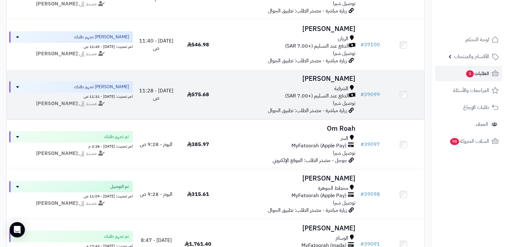
click at [349, 76] on h3 "مهند الهذلي" at bounding box center [289, 78] width 134 height 7
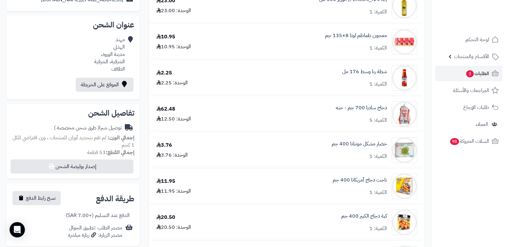
scroll to position [6, 0]
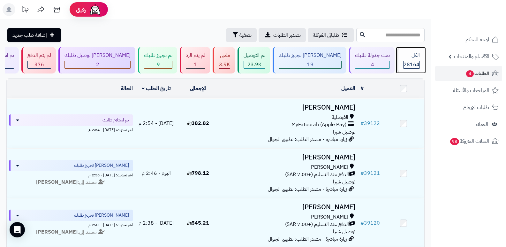
click at [412, 58] on div "الكل" at bounding box center [411, 55] width 17 height 7
click at [405, 65] on span "28164" at bounding box center [412, 65] width 16 height 8
click at [411, 55] on div "الكل" at bounding box center [411, 55] width 17 height 7
click at [417, 59] on div "الكل" at bounding box center [411, 55] width 17 height 7
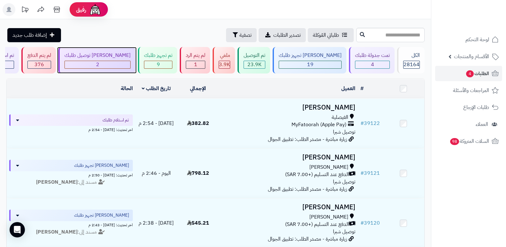
click at [125, 66] on div "2" at bounding box center [97, 64] width 65 height 7
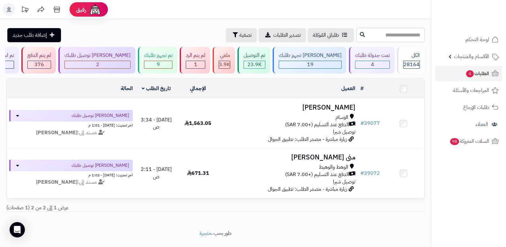
click at [479, 205] on nav "لوحة التحكم الأقسام والمنتجات المنتجات الأقسام الماركات مواصفات المنتجات مواصفا…" at bounding box center [468, 131] width 75 height 247
click at [413, 58] on div "الكل" at bounding box center [411, 55] width 17 height 7
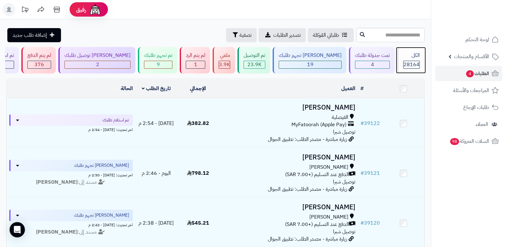
click at [419, 58] on div "الكل" at bounding box center [411, 55] width 17 height 7
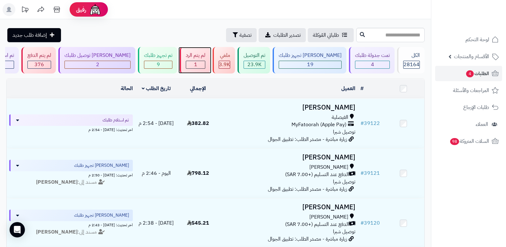
click at [205, 63] on div "1" at bounding box center [195, 64] width 19 height 7
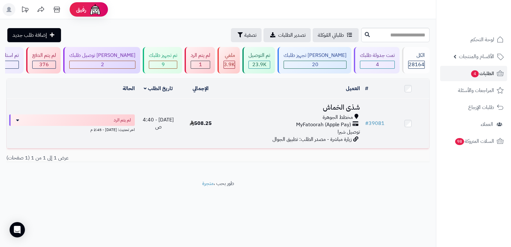
click at [334, 108] on h3 "شذى الخماش" at bounding box center [292, 107] width 136 height 7
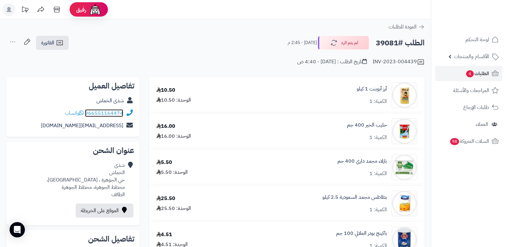
click at [86, 113] on link "966551164474" at bounding box center [104, 113] width 38 height 8
drag, startPoint x: 86, startPoint y: 113, endPoint x: 124, endPoint y: 117, distance: 38.2
click at [124, 117] on div "966551164474 واتساب" at bounding box center [72, 113] width 123 height 12
copy div "966551164474"
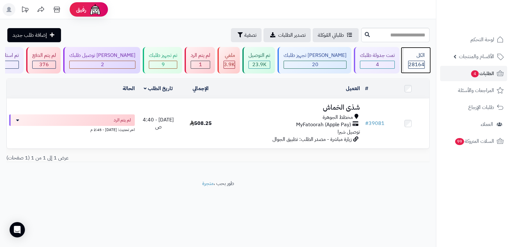
click at [410, 63] on span "28164" at bounding box center [417, 65] width 16 height 8
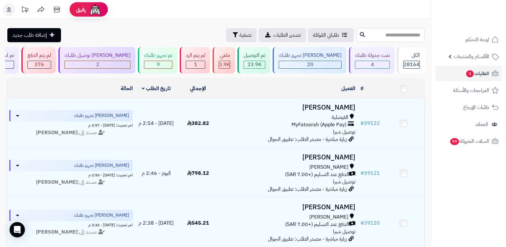
click at [456, 204] on nav "لوحة التحكم الأقسام والمنتجات المنتجات الأقسام الماركات مواصفات المنتجات مواصفا…" at bounding box center [468, 131] width 75 height 247
click at [378, 54] on div "تمت جدولة طلبك" at bounding box center [372, 55] width 35 height 7
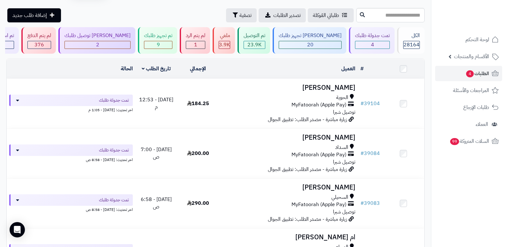
scroll to position [17, 0]
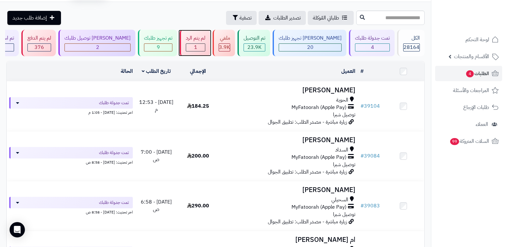
click at [205, 39] on div "لم يتم الرد" at bounding box center [195, 37] width 19 height 7
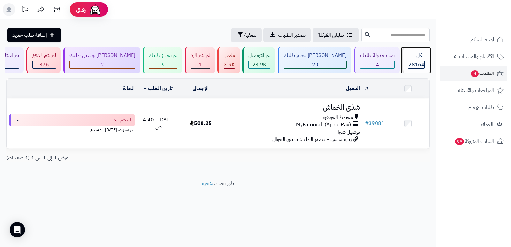
click at [420, 62] on span "28164" at bounding box center [417, 65] width 16 height 8
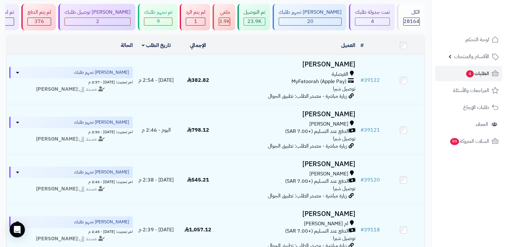
scroll to position [32, 0]
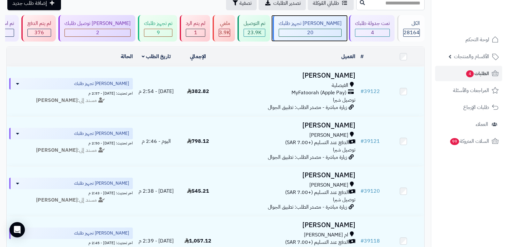
click at [333, 23] on div "[PERSON_NAME] تجهيز طلبك" at bounding box center [310, 23] width 63 height 7
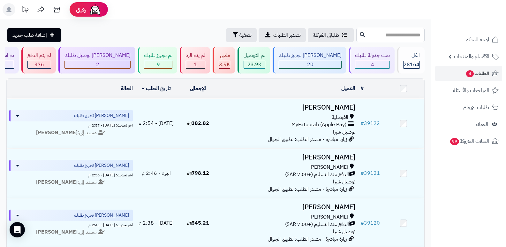
click at [379, 37] on input "text" at bounding box center [390, 35] width 68 height 14
type input "******"
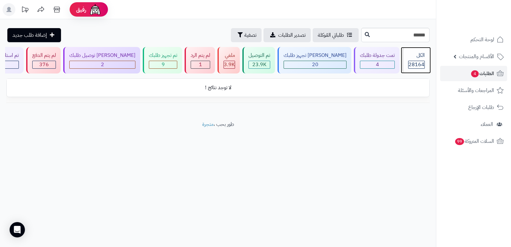
click at [414, 60] on div "الكل 28164" at bounding box center [415, 60] width 27 height 27
click at [403, 37] on input "******" at bounding box center [395, 35] width 68 height 14
type input "*****"
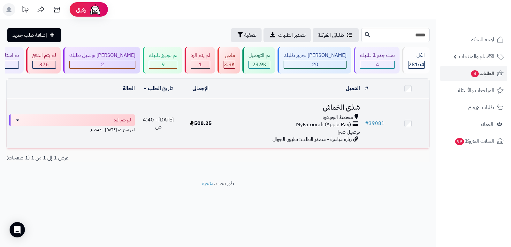
click at [332, 107] on h3 "شذى الخماش" at bounding box center [292, 107] width 136 height 7
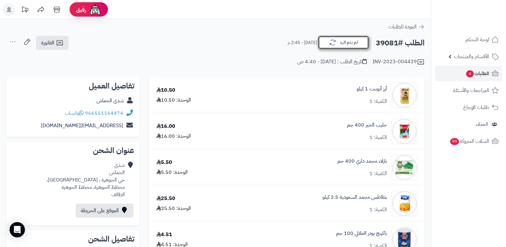
click at [326, 43] on button "لم يتم الرد" at bounding box center [343, 42] width 51 height 13
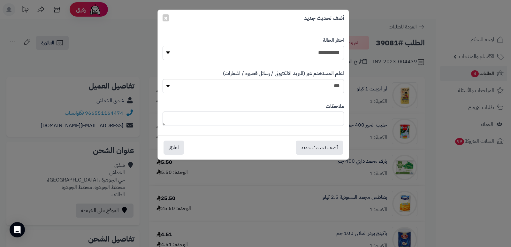
click at [300, 50] on select "**********" at bounding box center [253, 53] width 181 height 14
select select "*"
click at [163, 46] on select "**********" at bounding box center [253, 53] width 181 height 14
click at [315, 114] on textarea at bounding box center [253, 118] width 181 height 14
type textarea "****"
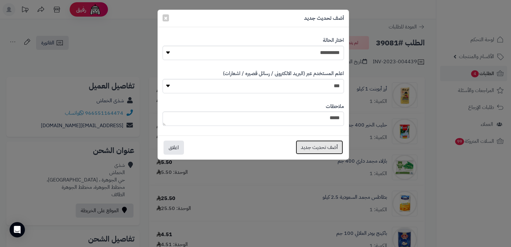
click at [310, 147] on button "أضف تحديث جديد" at bounding box center [319, 147] width 47 height 14
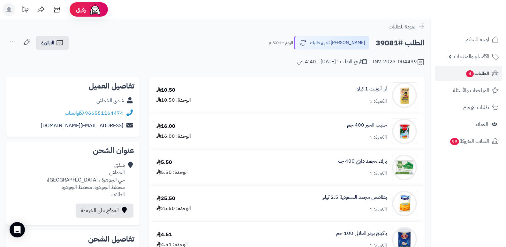
click at [11, 44] on icon at bounding box center [12, 41] width 13 height 13
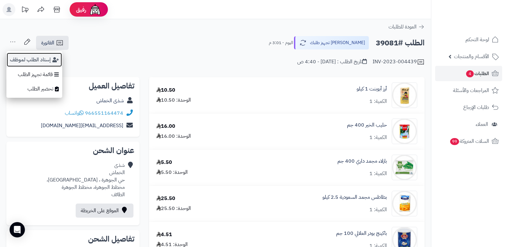
click at [30, 62] on button "إسناد الطلب لموظف" at bounding box center [34, 59] width 56 height 15
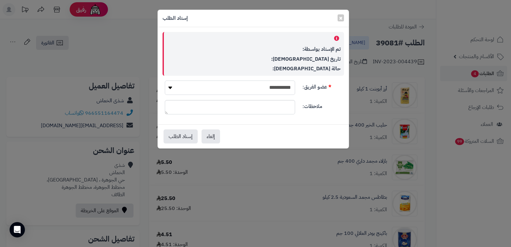
click at [279, 87] on select "**********" at bounding box center [230, 87] width 130 height 14
select select "**"
click at [165, 80] on select "**********" at bounding box center [230, 87] width 130 height 14
click at [186, 137] on button "إسناد الطلب" at bounding box center [181, 136] width 34 height 14
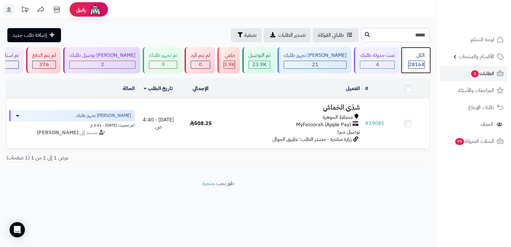
click at [422, 61] on span "28164" at bounding box center [417, 65] width 16 height 8
click at [162, 61] on div "9" at bounding box center [163, 64] width 28 height 7
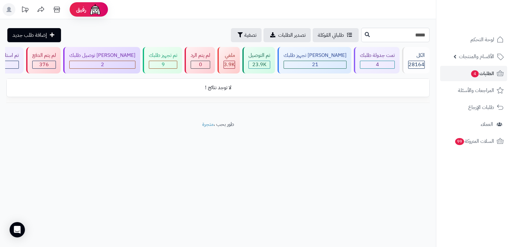
click at [408, 37] on input "*****" at bounding box center [395, 35] width 68 height 14
type input "*****"
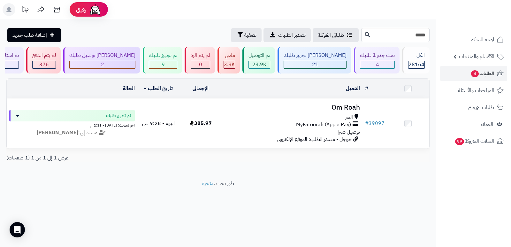
click at [10, 7] on rect at bounding box center [9, 9] width 13 height 13
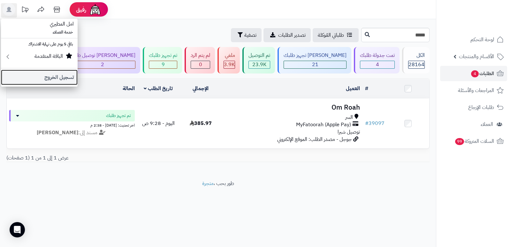
click at [52, 79] on link "تسجيل الخروج" at bounding box center [39, 77] width 77 height 15
